Goal: Communication & Community: Participate in discussion

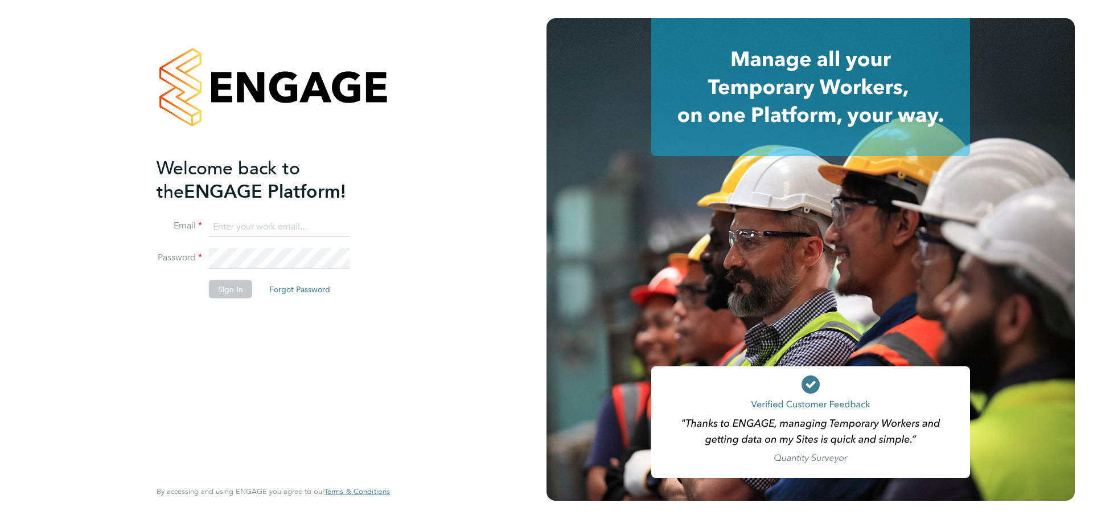
click at [267, 233] on input at bounding box center [279, 226] width 141 height 21
type input "workmanhelpdesk@bgis.com"
click at [234, 289] on button "Sign In" at bounding box center [230, 289] width 43 height 18
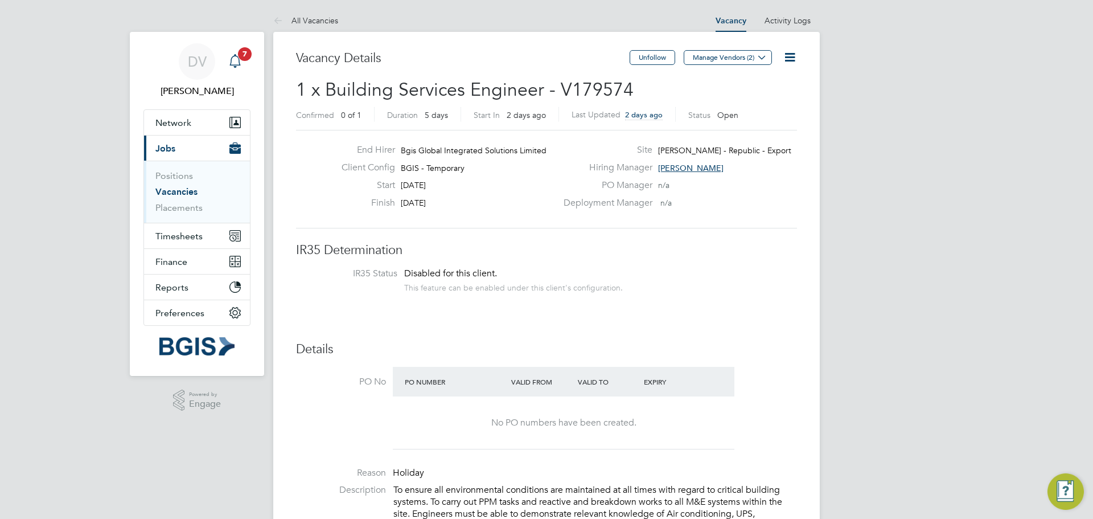
click at [234, 59] on icon "Main navigation" at bounding box center [235, 61] width 14 height 14
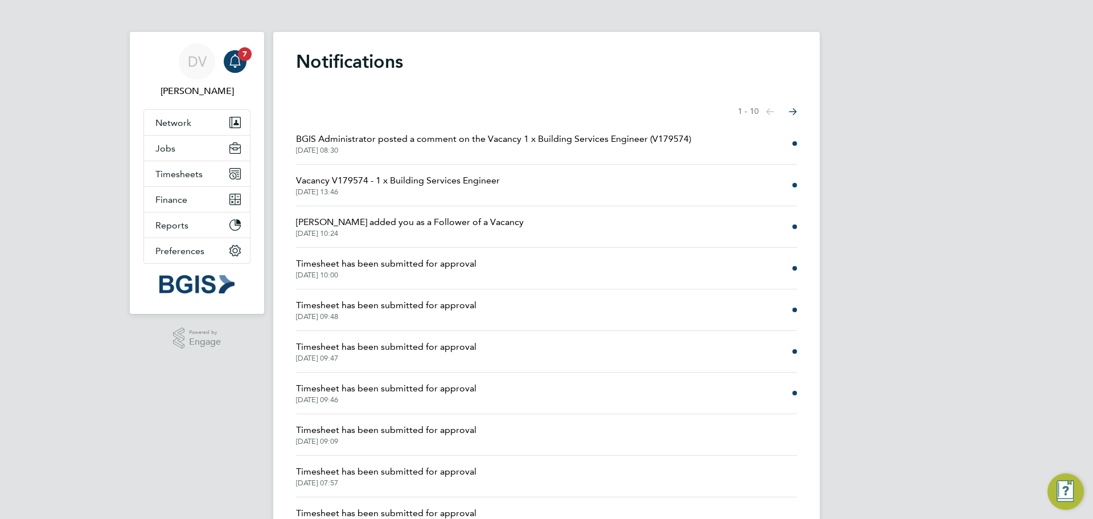
click at [465, 149] on span "[DATE] 08:30" at bounding box center [493, 150] width 395 height 9
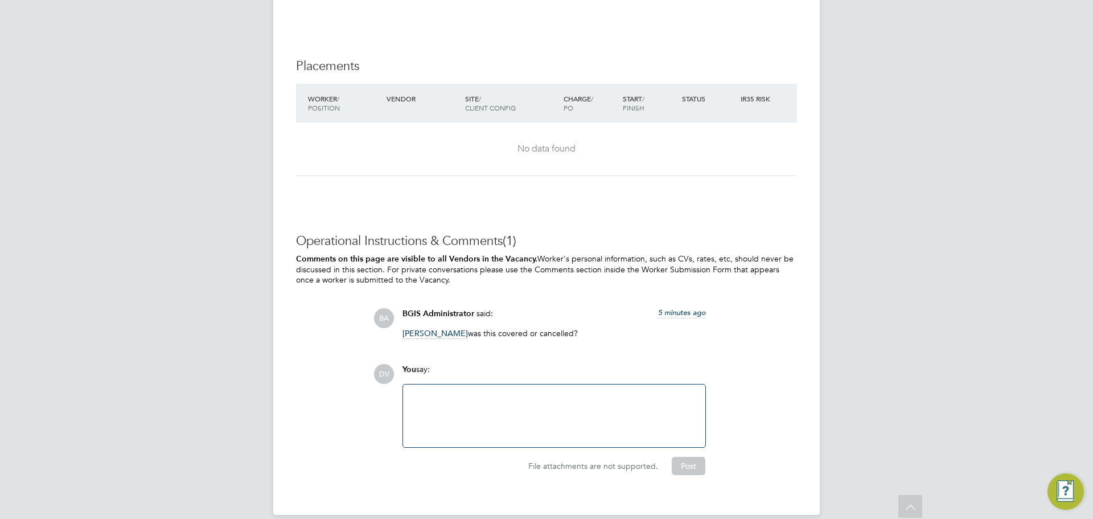
scroll to position [1634, 0]
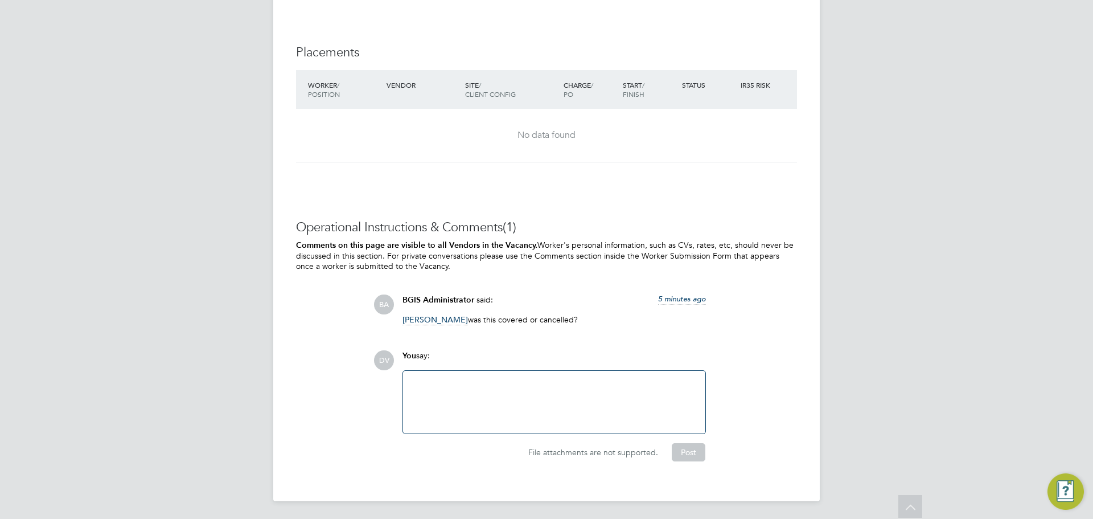
click at [467, 387] on div at bounding box center [554, 402] width 289 height 49
click at [473, 403] on div at bounding box center [554, 402] width 289 height 49
click at [477, 394] on div "[PERSON_NAME]" at bounding box center [554, 393] width 289 height 10
click at [685, 453] on button "Post" at bounding box center [689, 452] width 34 height 18
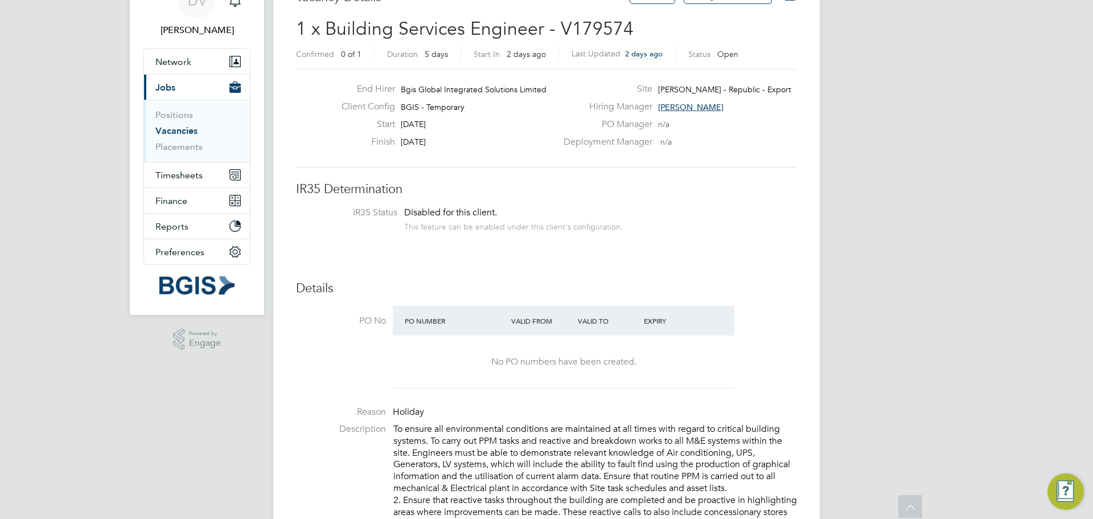
scroll to position [0, 0]
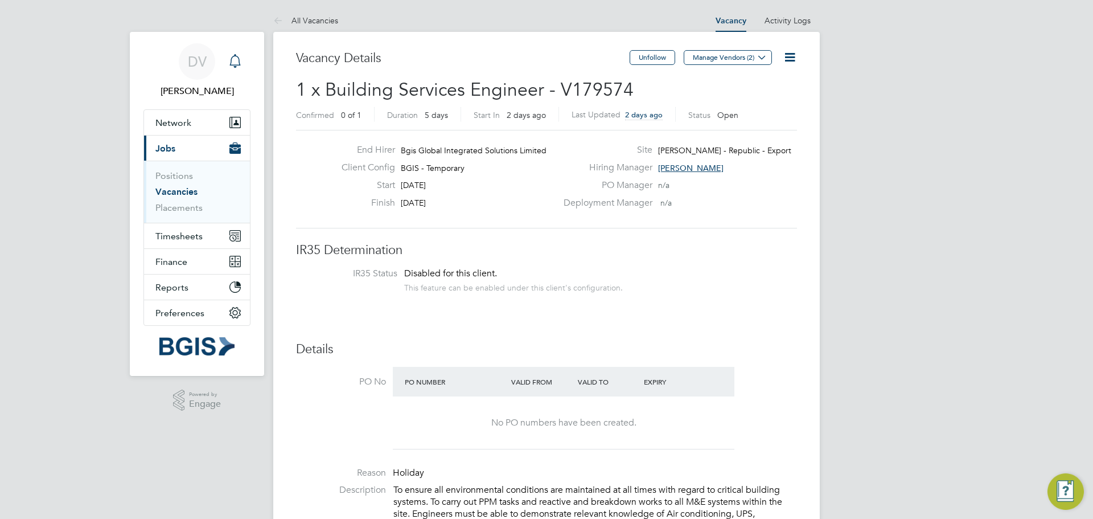
click at [233, 62] on icon "Main navigation" at bounding box center [235, 61] width 14 height 14
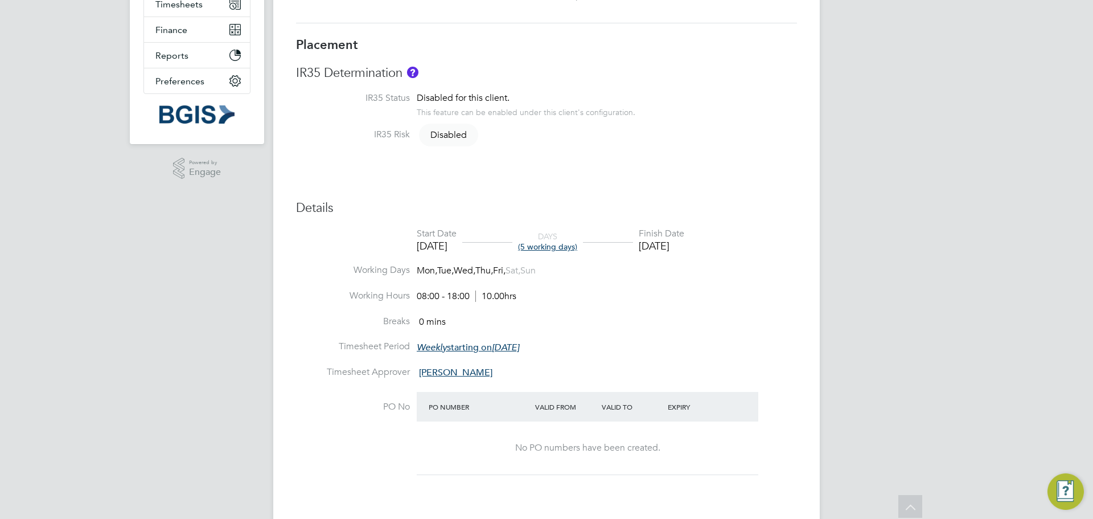
scroll to position [178, 0]
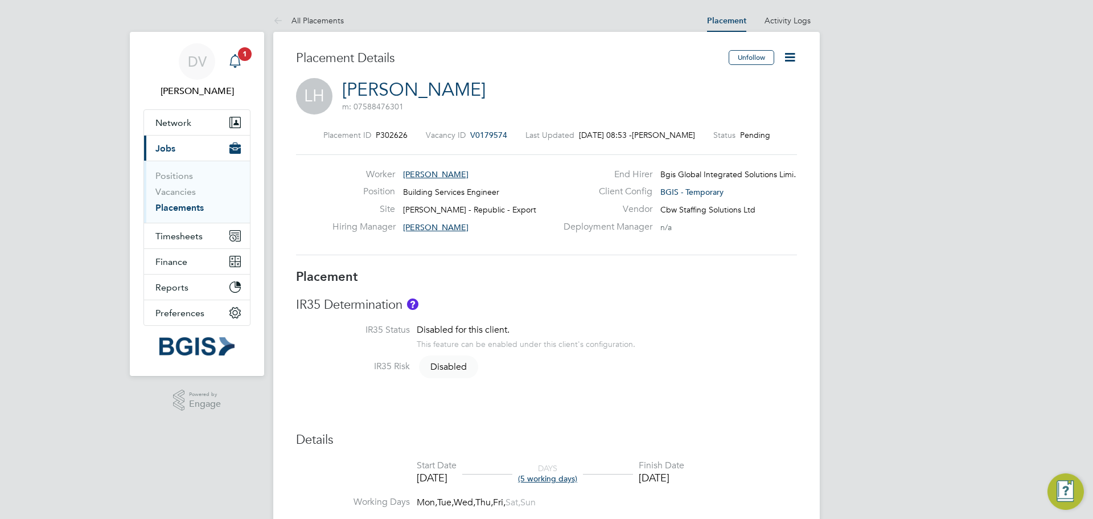
click at [234, 56] on icon "Main navigation" at bounding box center [235, 59] width 11 height 11
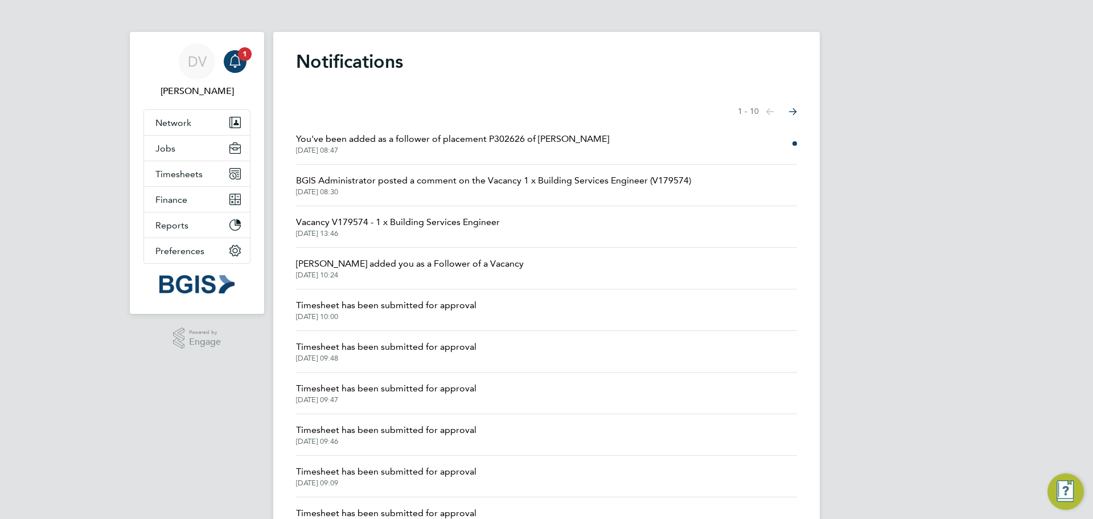
click at [783, 145] on li "You've been added as a follower of placement P302626 of Leon Hendricks 03 Sep 2…" at bounding box center [546, 144] width 501 height 42
